Goal: Check status: Check status

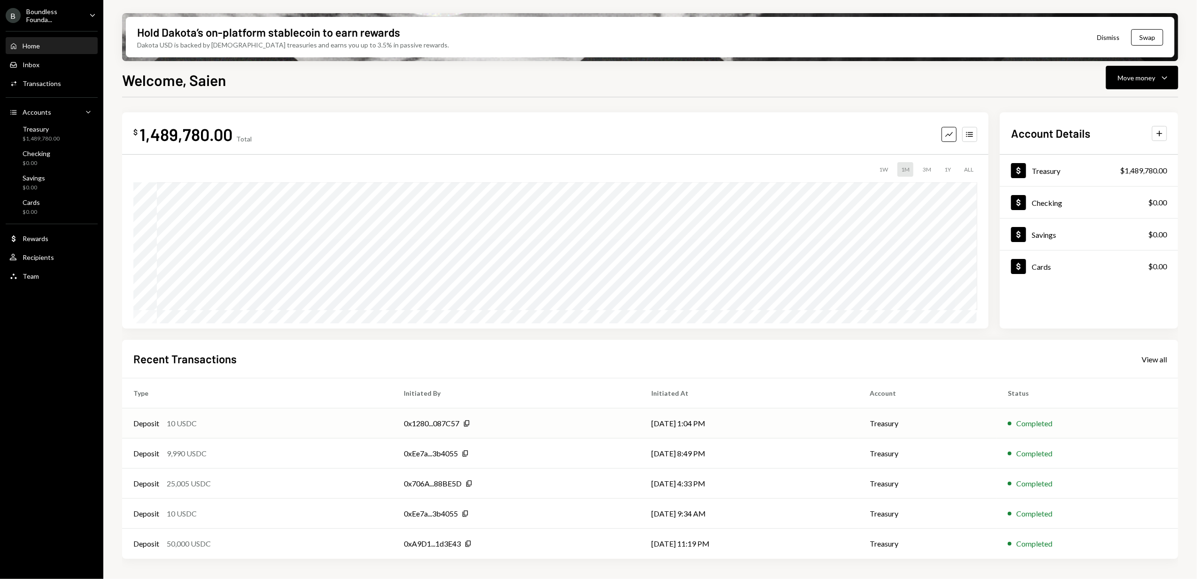
click at [513, 418] on div "0x1280...087C57 Copy" at bounding box center [516, 423] width 225 height 11
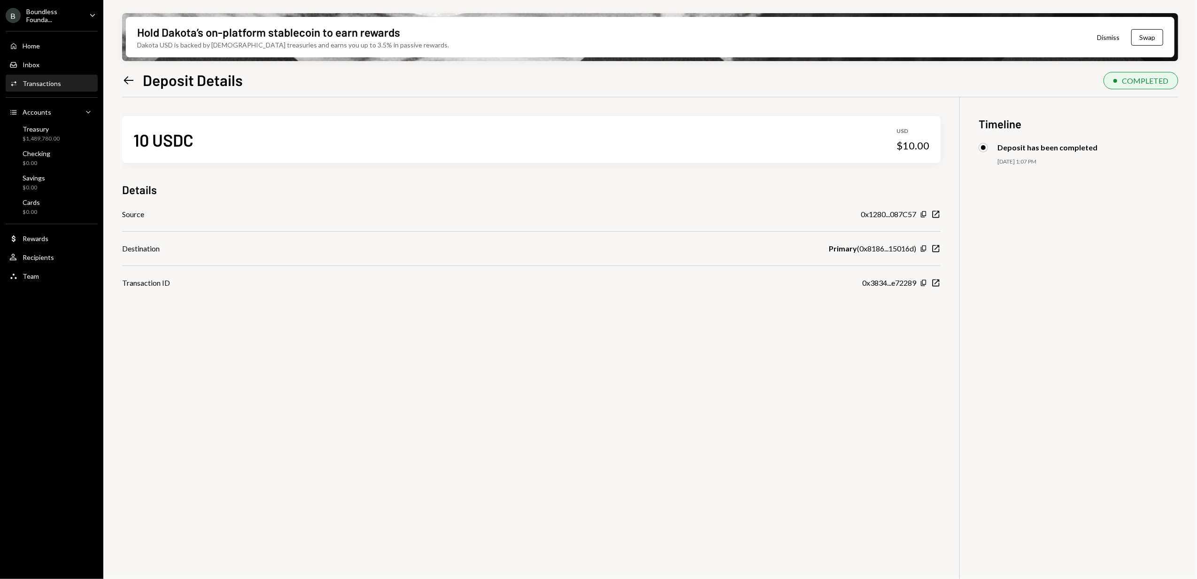
click at [125, 79] on icon at bounding box center [129, 80] width 10 height 8
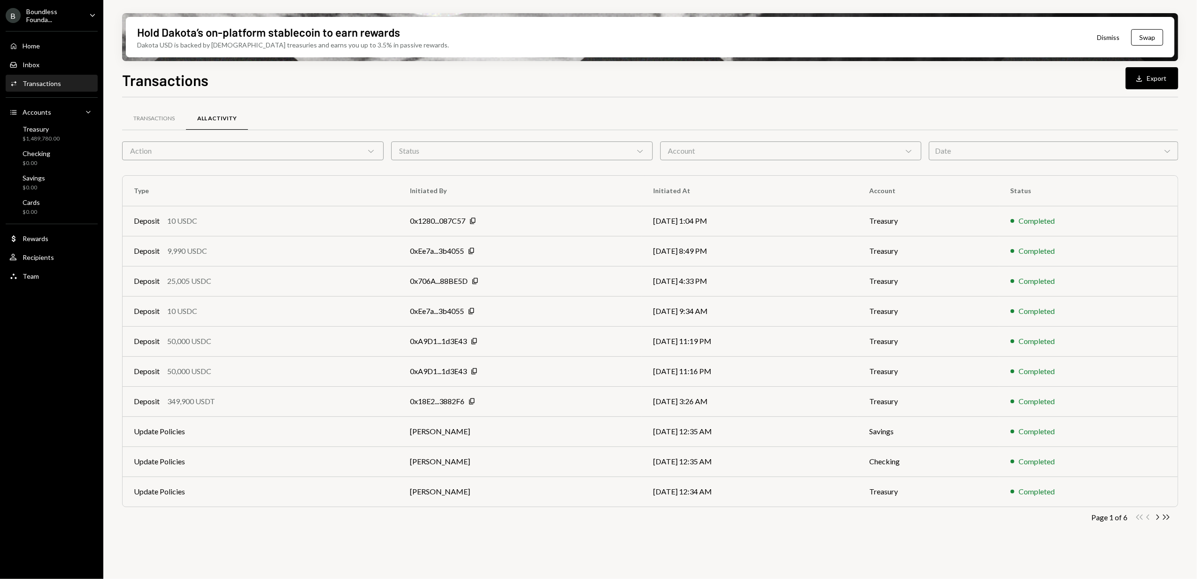
click at [83, 13] on div "B Boundless Founda... Caret Down" at bounding box center [51, 16] width 103 height 16
